Goal: Task Accomplishment & Management: Manage account settings

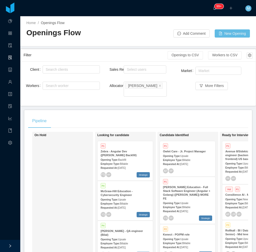
scroll to position [301, 0]
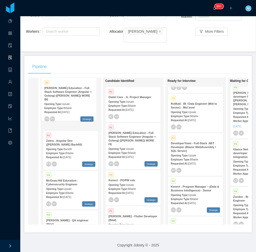
drag, startPoint x: 201, startPoint y: 154, endPoint x: 74, endPoint y: 105, distance: 136.0
click at [74, 105] on div "On Hold Looking for candidate P1 Zebra - Angular Dev ([PERSON_NAME] Backfill) O…" at bounding box center [138, 153] width 220 height 151
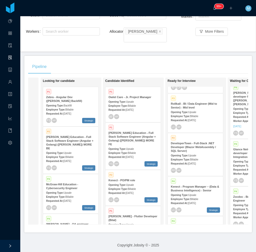
click at [78, 150] on div "Opening Type: Upsale" at bounding box center [70, 152] width 49 height 5
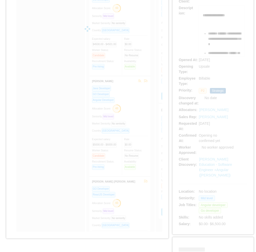
scroll to position [76, 0]
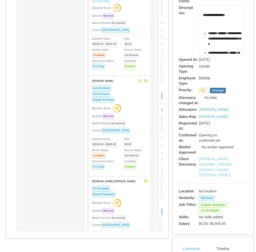
click at [211, 170] on link "[PERSON_NAME] Education - Software Engineer +Angular ([PERSON_NAME])" at bounding box center [215, 167] width 33 height 20
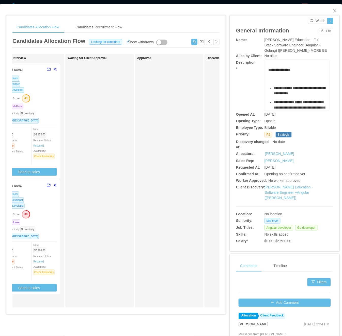
scroll to position [0, 167]
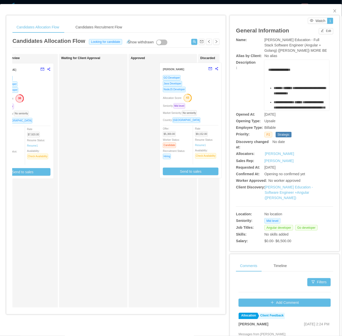
drag, startPoint x: 40, startPoint y: 118, endPoint x: 210, endPoint y: 117, distance: 170.3
click at [210, 117] on div "Applied Candidate Identified [PERSON_NAME] GO Developer Allocation Score: 43 Se…" at bounding box center [115, 183] width 207 height 258
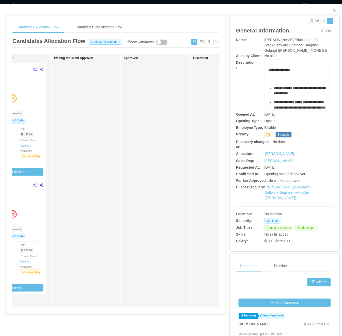
scroll to position [0, 175]
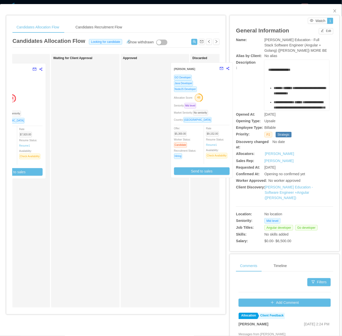
drag, startPoint x: 43, startPoint y: 118, endPoint x: 227, endPoint y: 118, distance: 183.8
click at [228, 118] on div "Candidates Allocation Flow Candidates Recruitment Flow Candidates Allocation Fl…" at bounding box center [170, 202] width 329 height 384
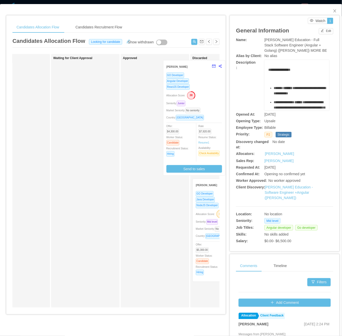
drag, startPoint x: 57, startPoint y: 125, endPoint x: 201, endPoint y: 120, distance: 144.3
click at [201, 120] on div "Applied Candidate Identified [PERSON_NAME] GO Developer Allocation Score: 43 Se…" at bounding box center [115, 183] width 207 height 258
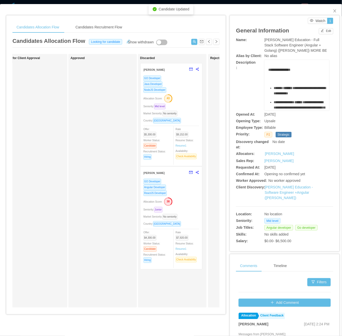
scroll to position [0, 240]
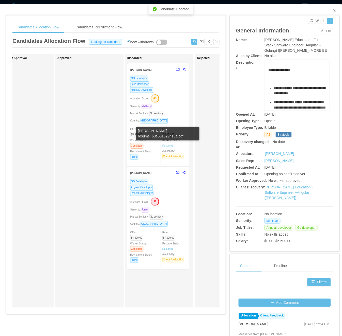
click at [167, 145] on link "Resume 1" at bounding box center [167, 146] width 11 height 4
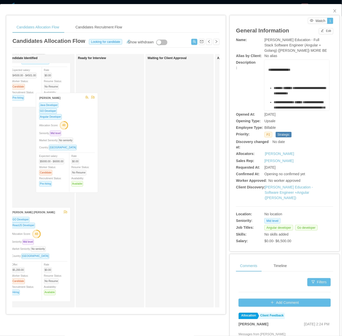
scroll to position [41, 0]
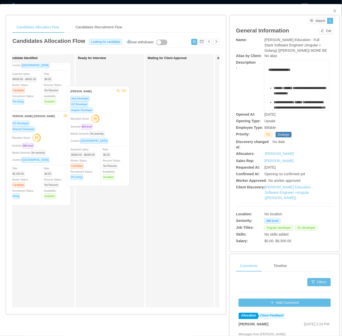
drag, startPoint x: 79, startPoint y: 149, endPoint x: 120, endPoint y: 140, distance: 42.3
click at [120, 140] on div "Applied Candidate Identified [PERSON_NAME] GO Developer Allocation Score: 43 Se…" at bounding box center [115, 183] width 207 height 258
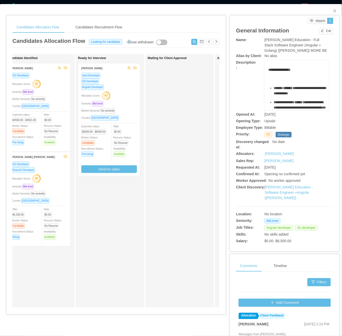
scroll to position [0, 0]
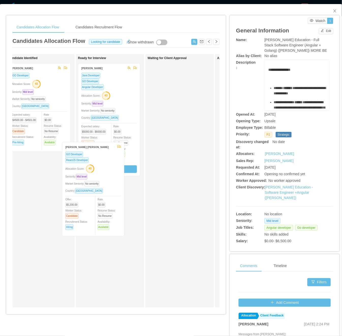
drag, startPoint x: 52, startPoint y: 161, endPoint x: 86, endPoint y: 127, distance: 47.9
click at [105, 151] on div "Applied Candidate Identified [PERSON_NAME] GO Developer Allocation Score: 43 Se…" at bounding box center [115, 183] width 207 height 258
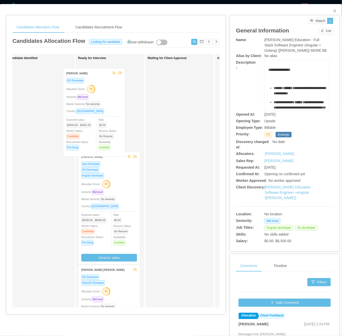
drag, startPoint x: 89, startPoint y: 94, endPoint x: 104, endPoint y: 93, distance: 15.0
click at [104, 93] on div "Applied Candidate Identified [PERSON_NAME] GO Developer Allocation Score: 43 Se…" at bounding box center [115, 183] width 207 height 258
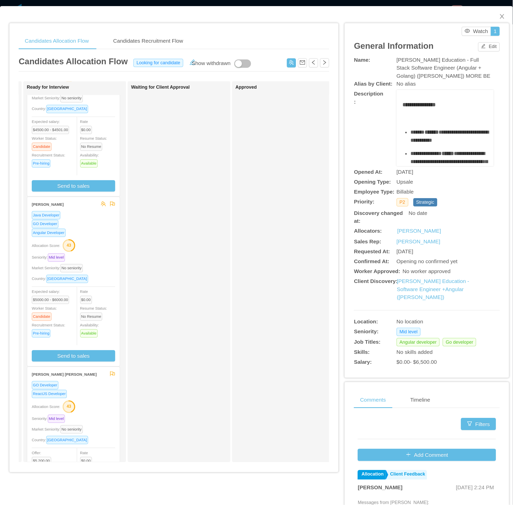
scroll to position [73, 0]
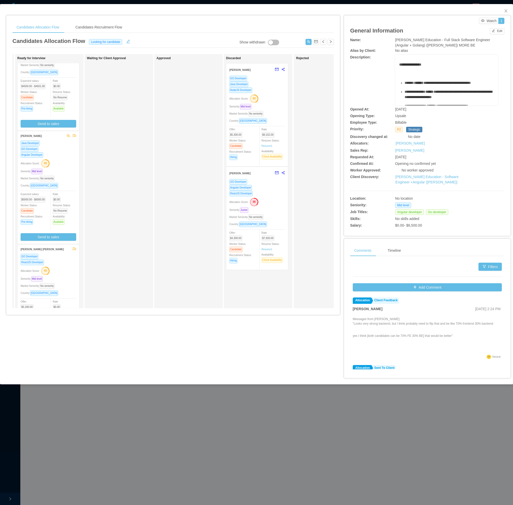
drag, startPoint x: 324, startPoint y: 0, endPoint x: 154, endPoint y: 275, distance: 323.5
click at [154, 252] on div "Approved" at bounding box center [188, 181] width 69 height 254
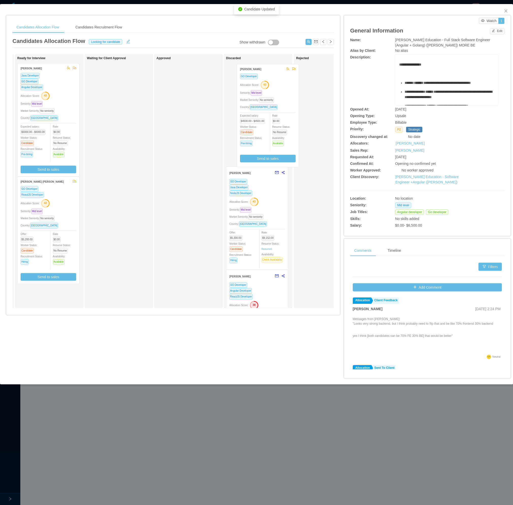
drag, startPoint x: 53, startPoint y: 117, endPoint x: 240, endPoint y: 120, distance: 186.3
click at [256, 117] on div "Applied Candidate Identified Ready for Interview [PERSON_NAME] GO Developer All…" at bounding box center [172, 183] width 321 height 258
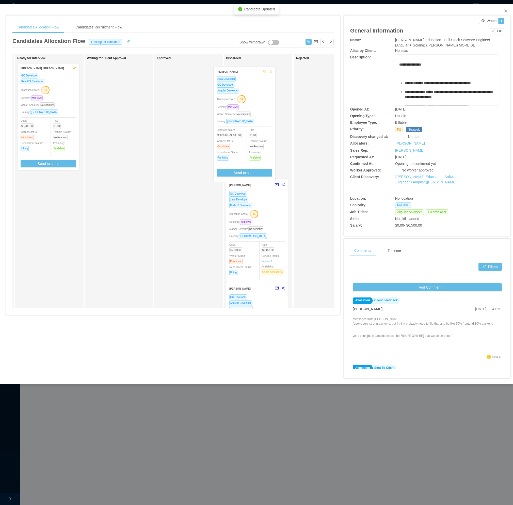
drag, startPoint x: 72, startPoint y: 121, endPoint x: 244, endPoint y: 121, distance: 171.6
click at [244, 121] on div "Applied Candidate Identified Ready for Interview [PERSON_NAME] Java Developer G…" at bounding box center [172, 183] width 321 height 258
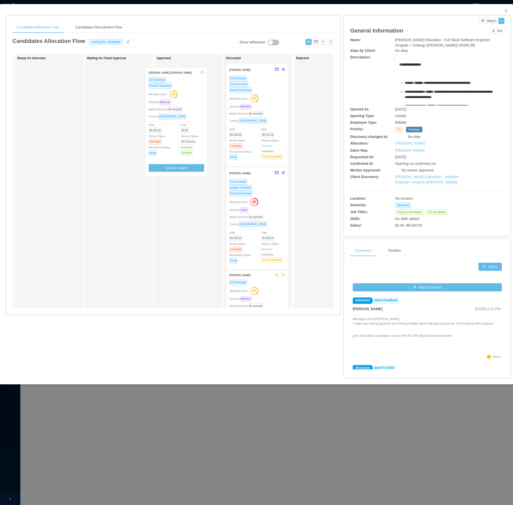
drag, startPoint x: 55, startPoint y: 115, endPoint x: 240, endPoint y: 118, distance: 184.8
click at [240, 118] on div "Applied Candidate Identified Ready for Interview [PERSON_NAME] [PERSON_NAME] GO…" at bounding box center [172, 183] width 321 height 258
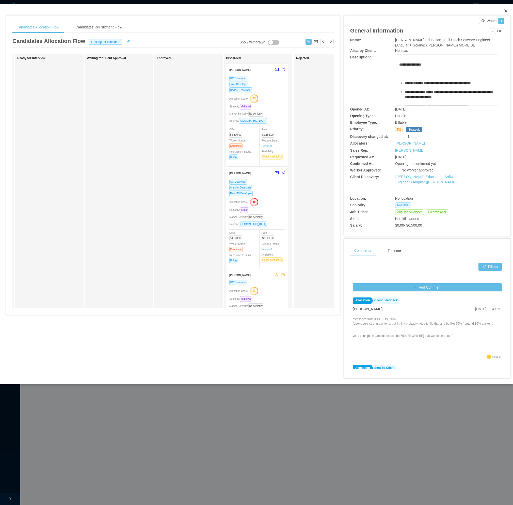
drag, startPoint x: 504, startPoint y: 9, endPoint x: 425, endPoint y: 79, distance: 105.7
click at [256, 10] on icon "icon: close" at bounding box center [506, 11] width 4 height 4
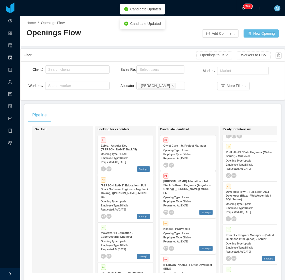
drag, startPoint x: 489, startPoint y: 0, endPoint x: 87, endPoint y: 110, distance: 416.4
click at [104, 94] on div "Client Search clients Workers Search worker" at bounding box center [67, 80] width 86 height 32
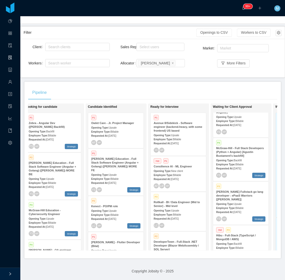
scroll to position [28, 0]
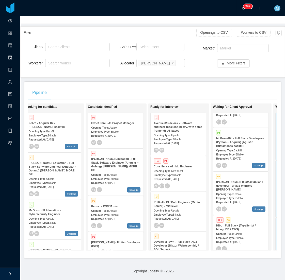
click at [244, 186] on div "[PERSON_NAME] Fullstack go lang developer - ePaaS Warriors [[PERSON_NAME]]" at bounding box center [240, 185] width 49 height 11
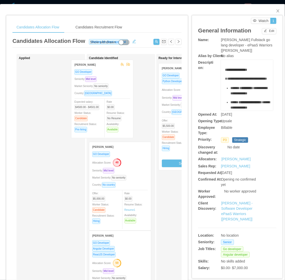
drag, startPoint x: 100, startPoint y: 105, endPoint x: 120, endPoint y: 106, distance: 19.6
click at [120, 106] on div "Applied [PERSON_NAME] GO Developer Seniority: Mid level Market Seniority: No se…" at bounding box center [96, 183] width 169 height 258
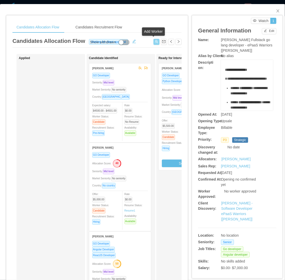
click at [153, 41] on button "button" at bounding box center [156, 42] width 6 height 6
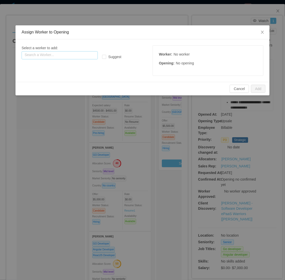
click at [74, 56] on input "text" at bounding box center [60, 55] width 76 height 8
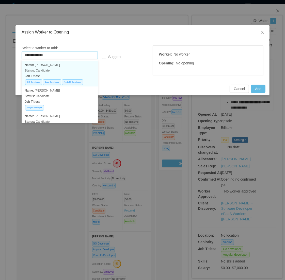
click at [67, 75] on p "Job Titles:" at bounding box center [60, 76] width 70 height 6
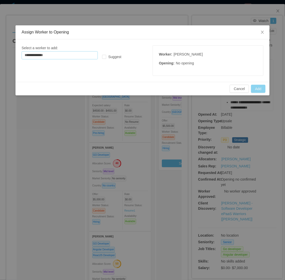
type input "**********"
click at [256, 91] on button "Add" at bounding box center [258, 89] width 14 height 8
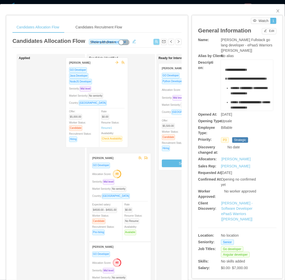
drag, startPoint x: 58, startPoint y: 124, endPoint x: 103, endPoint y: 120, distance: 45.1
click at [105, 118] on div "Applied [PERSON_NAME] GO Developer Java Developer NodeJS Developer Seniority: M…" at bounding box center [96, 183] width 169 height 258
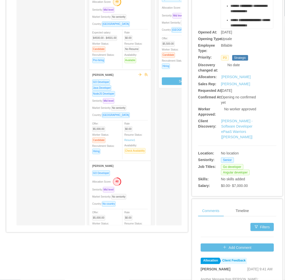
scroll to position [85, 0]
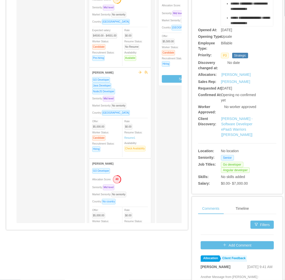
drag, startPoint x: 65, startPoint y: 226, endPoint x: 77, endPoint y: 229, distance: 12.2
click at [81, 227] on div "Applied Candidate Identified [PERSON_NAME] GO Developer Allocation Score: 49 Se…" at bounding box center [96, 99] width 169 height 258
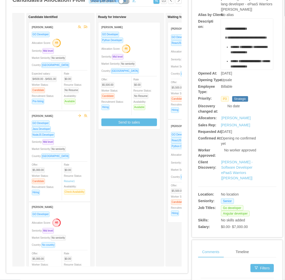
scroll to position [0, 0]
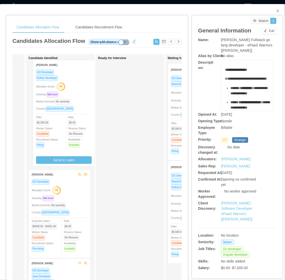
drag, startPoint x: 133, startPoint y: 111, endPoint x: 68, endPoint y: 107, distance: 65.1
click at [68, 107] on div "Applied Candidate Identified [PERSON_NAME] GO Developer Allocation Score: 49 Se…" at bounding box center [96, 183] width 169 height 258
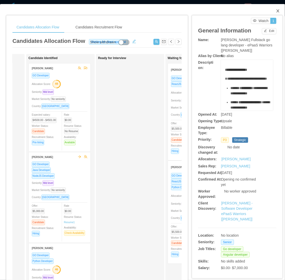
click at [256, 9] on icon "icon: close" at bounding box center [278, 11] width 4 height 4
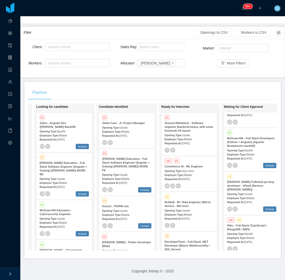
scroll to position [0, 60]
click at [85, 86] on div "Pipeline" at bounding box center [152, 93] width 249 height 14
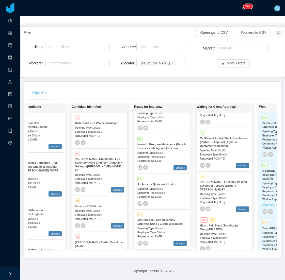
scroll to position [0, 94]
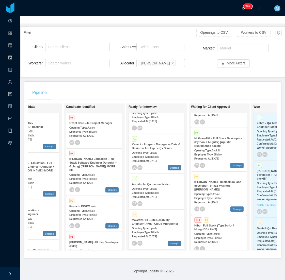
click at [156, 82] on div "Pipeline On Hold Looking for candidate P1 Zebra - Angular Dev ([PERSON_NAME] Ba…" at bounding box center [152, 170] width 256 height 177
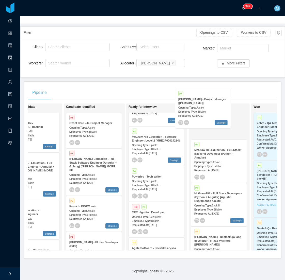
scroll to position [0, 0]
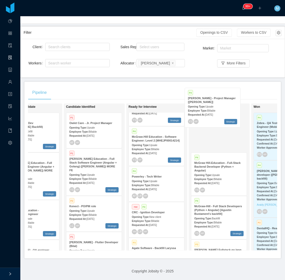
drag, startPoint x: 152, startPoint y: 184, endPoint x: 208, endPoint y: 113, distance: 90.1
click at [208, 113] on div "On Hold Looking for candidate P1 Zebra - Angular Dev ([PERSON_NAME] Backfill) O…" at bounding box center [152, 179] width 249 height 151
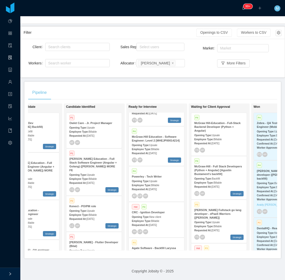
scroll to position [315, 0]
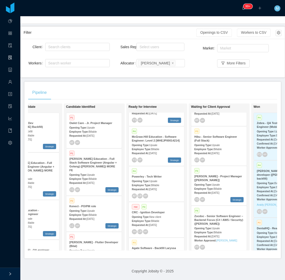
click at [213, 197] on div "YS MP Strategic" at bounding box center [218, 199] width 49 height 5
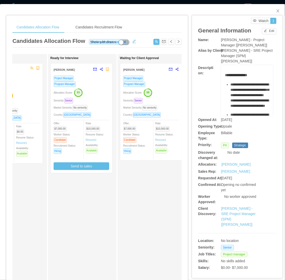
click at [90, 200] on div "Ready for Interview [PERSON_NAME] Project Manager Program Manager Allocation Sc…" at bounding box center [85, 180] width 71 height 249
click at [97, 112] on div "Country: [GEOGRAPHIC_DATA]" at bounding box center [82, 115] width 56 height 6
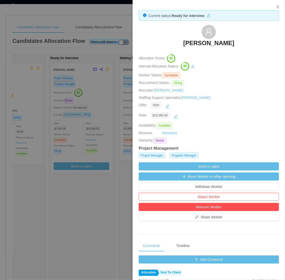
scroll to position [141, 0]
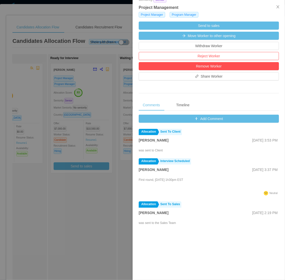
click at [99, 218] on div at bounding box center [142, 140] width 285 height 280
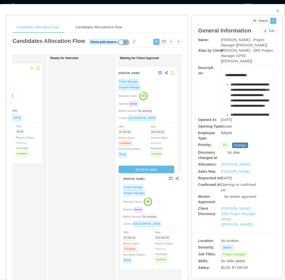
drag, startPoint x: 92, startPoint y: 96, endPoint x: 146, endPoint y: 98, distance: 54.1
click at [152, 96] on div "Applied Candidate Identified [PERSON_NAME] Project Manager Scrum Master Program…" at bounding box center [96, 183] width 169 height 258
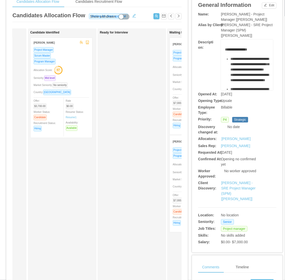
scroll to position [0, 0]
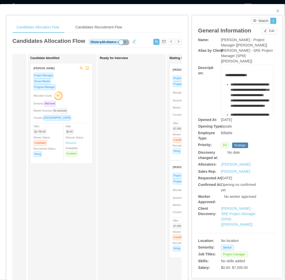
drag, startPoint x: 101, startPoint y: 192, endPoint x: 97, endPoint y: 194, distance: 4.3
click at [101, 192] on div "Ready for Interview" at bounding box center [135, 180] width 71 height 249
click at [256, 11] on icon "icon: close" at bounding box center [278, 11] width 4 height 4
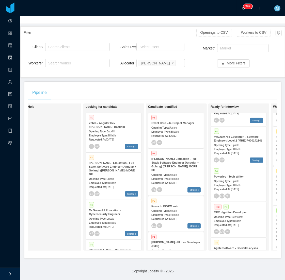
scroll to position [0, 58]
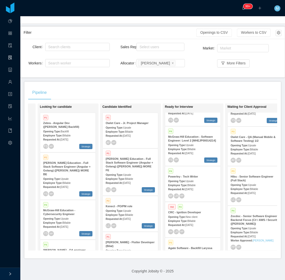
click at [131, 86] on div "Pipeline" at bounding box center [152, 93] width 249 height 14
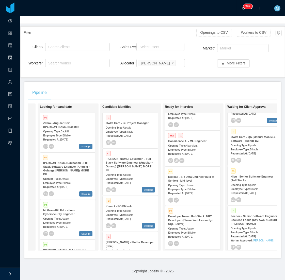
click at [205, 187] on div "Employee Type: Billable" at bounding box center [192, 189] width 49 height 5
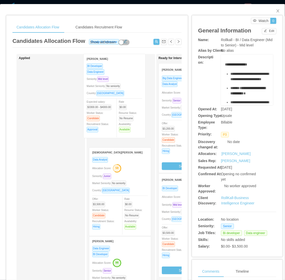
drag, startPoint x: 51, startPoint y: 120, endPoint x: 116, endPoint y: 111, distance: 65.2
click at [116, 111] on div "Applied [PERSON_NAME] BI Developer Data Engineer Seniority: Mid level Market Se…" at bounding box center [96, 183] width 169 height 258
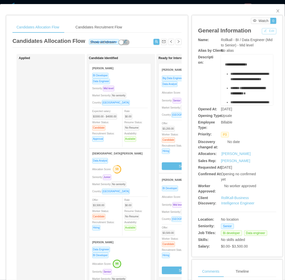
drag, startPoint x: 263, startPoint y: 31, endPoint x: 260, endPoint y: 32, distance: 3.4
click at [256, 31] on button "Edit" at bounding box center [269, 31] width 14 height 6
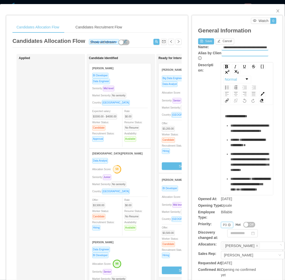
click at [223, 224] on div "P3" at bounding box center [225, 225] width 4 height 6
drag, startPoint x: 225, startPoint y: 258, endPoint x: 222, endPoint y: 255, distance: 4.5
click at [225, 252] on li "P4" at bounding box center [224, 258] width 12 height 8
click at [199, 42] on button "Save" at bounding box center [206, 41] width 16 height 6
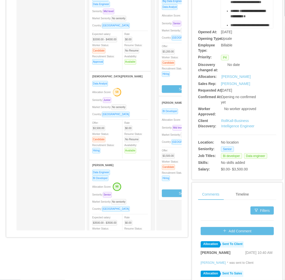
scroll to position [85, 0]
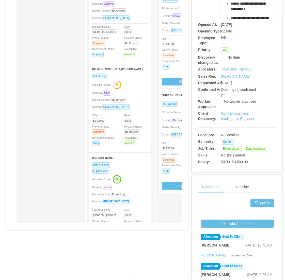
click at [138, 97] on div "Market Seniority: No seniority" at bounding box center [120, 100] width 56 height 6
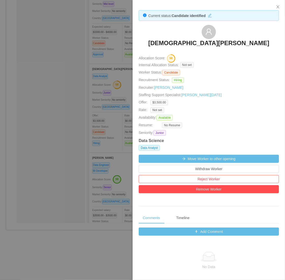
scroll to position [28, 0]
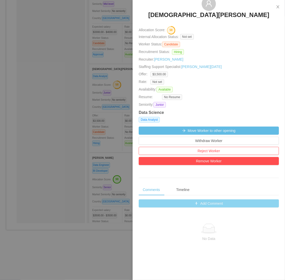
click at [204, 207] on button "Add Comment" at bounding box center [209, 204] width 140 height 8
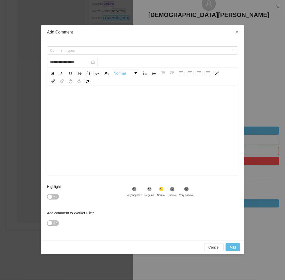
click at [154, 120] on div "rdw-editor" at bounding box center [142, 138] width 183 height 89
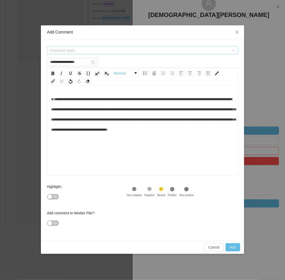
type input "**********"
click at [112, 50] on span "Comment types" at bounding box center [139, 50] width 179 height 5
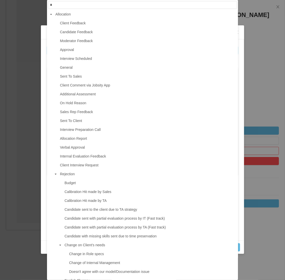
type input "**"
type input "**********"
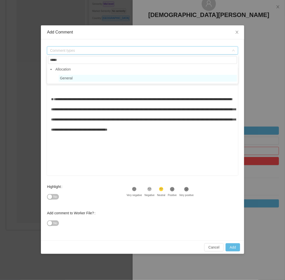
type input "*****"
drag, startPoint x: 81, startPoint y: 78, endPoint x: 116, endPoint y: 136, distance: 67.8
click at [81, 78] on span "General" at bounding box center [148, 78] width 178 height 7
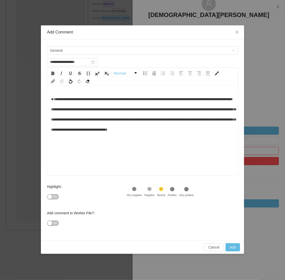
click at [123, 135] on div "**********" at bounding box center [142, 114] width 183 height 41
type input "**********"
drag, startPoint x: 233, startPoint y: 244, endPoint x: 232, endPoint y: 247, distance: 3.5
click at [232, 247] on button "Add" at bounding box center [232, 247] width 14 height 8
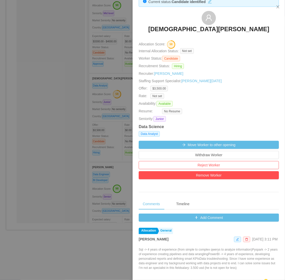
scroll to position [0, 0]
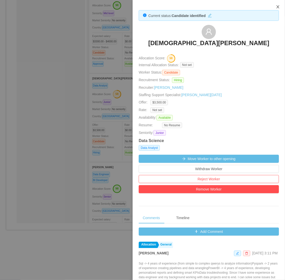
click at [256, 6] on icon "icon: close" at bounding box center [278, 7] width 4 height 4
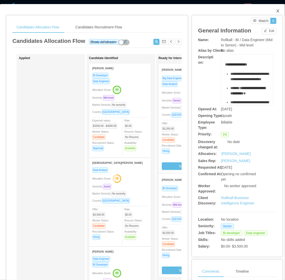
click at [256, 10] on icon "icon: close" at bounding box center [277, 10] width 3 height 3
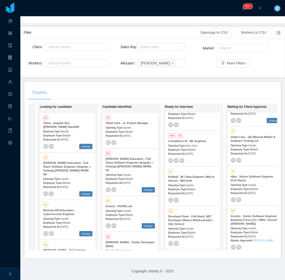
drag, startPoint x: 213, startPoint y: 81, endPoint x: 209, endPoint y: 82, distance: 4.8
click at [213, 86] on div "Pipeline" at bounding box center [152, 93] width 249 height 14
